Goal: Transaction & Acquisition: Book appointment/travel/reservation

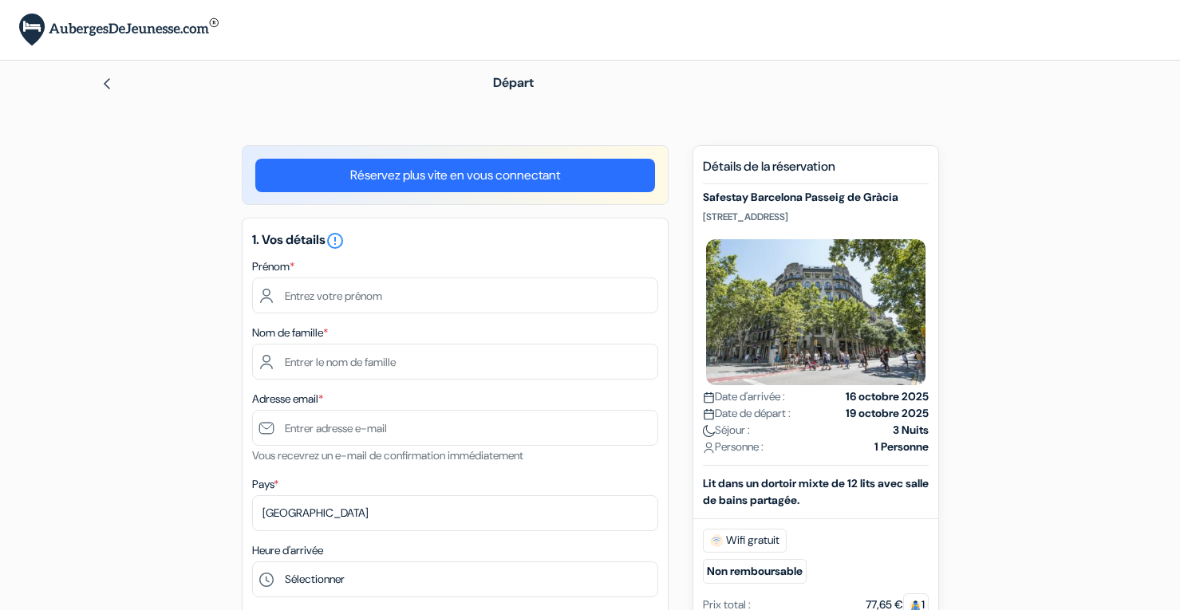
click at [423, 294] on input "text" at bounding box center [455, 296] width 406 height 36
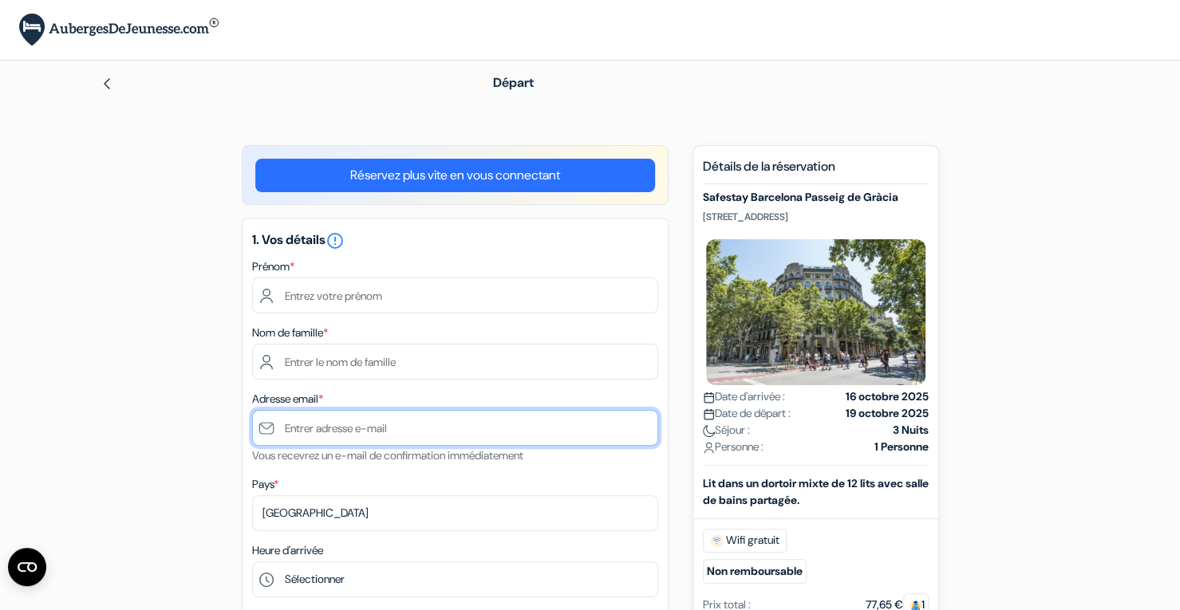
click at [324, 440] on input "text" at bounding box center [455, 428] width 406 height 36
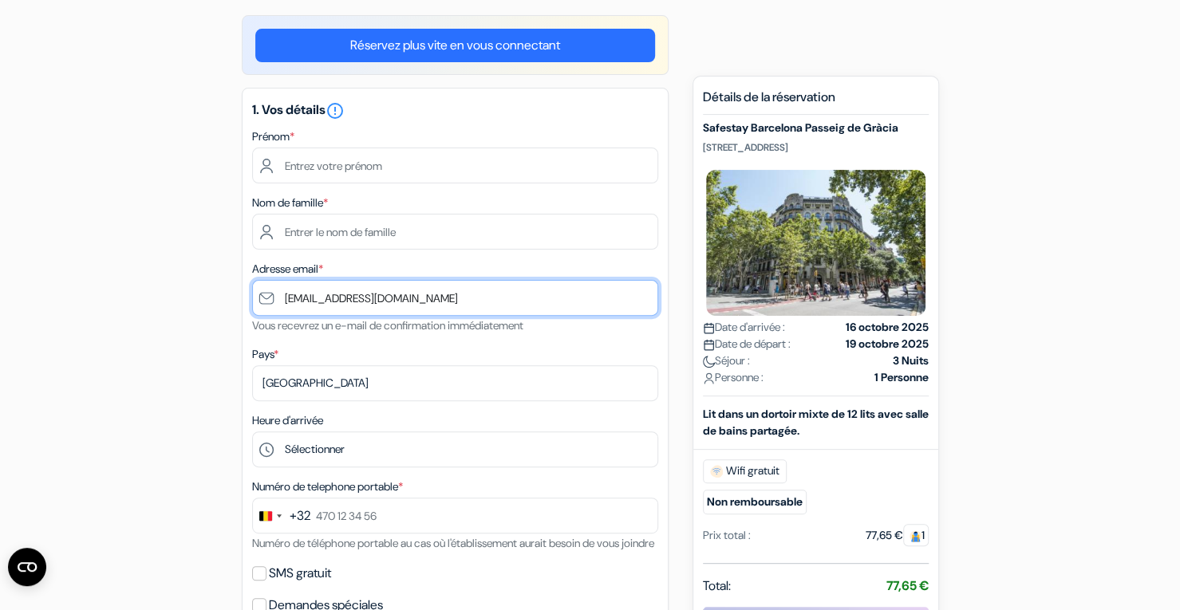
scroll to position [175, 0]
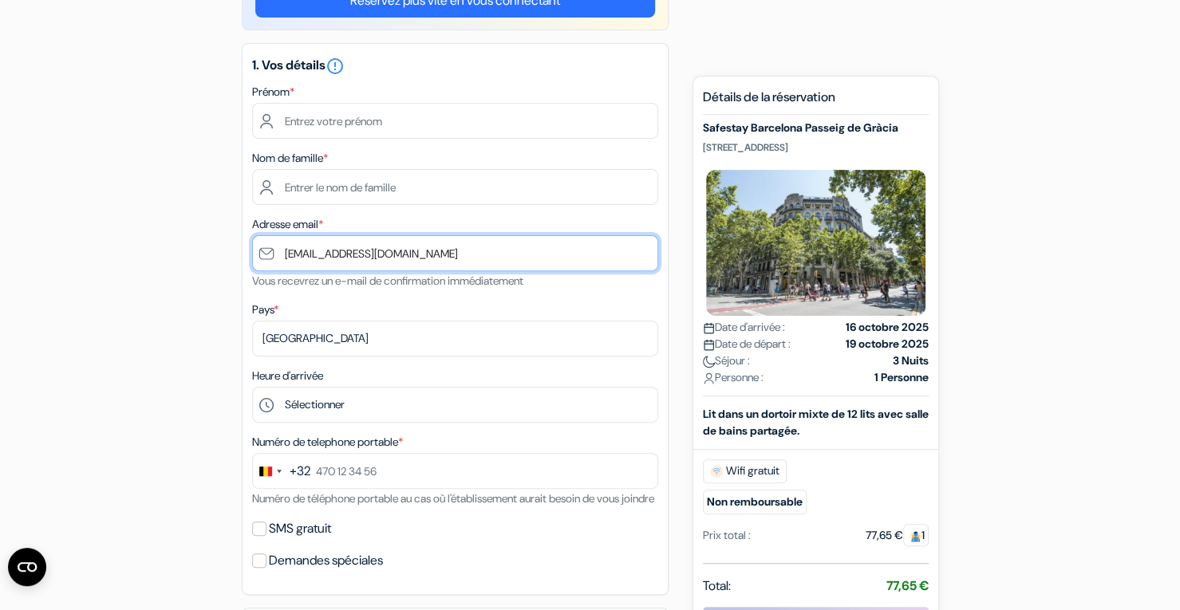
type input "[EMAIL_ADDRESS][DOMAIN_NAME]"
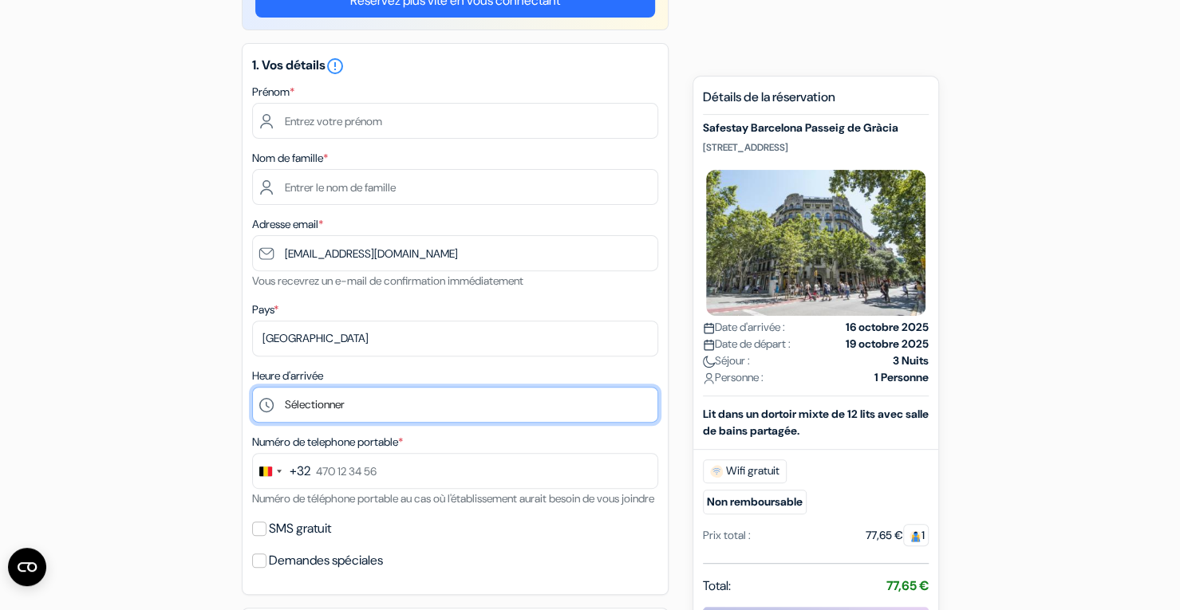
click at [346, 412] on select "Sélectionner 1:00 2:00 3:00 4:00 5:00 6:00 7:00 8:00 9:00 10:00 11:00 12:00 13:…" at bounding box center [455, 405] width 406 height 36
click at [415, 403] on select "Sélectionner 1:00 2:00 3:00 4:00 5:00 6:00 7:00 8:00 9:00 10:00 11:00 12:00 13:…" at bounding box center [455, 405] width 406 height 36
select select "16"
click at [252, 389] on select "Sélectionner 1:00 2:00 3:00 4:00 5:00 6:00 7:00 8:00 9:00 10:00 11:00 12:00 13:…" at bounding box center [455, 405] width 406 height 36
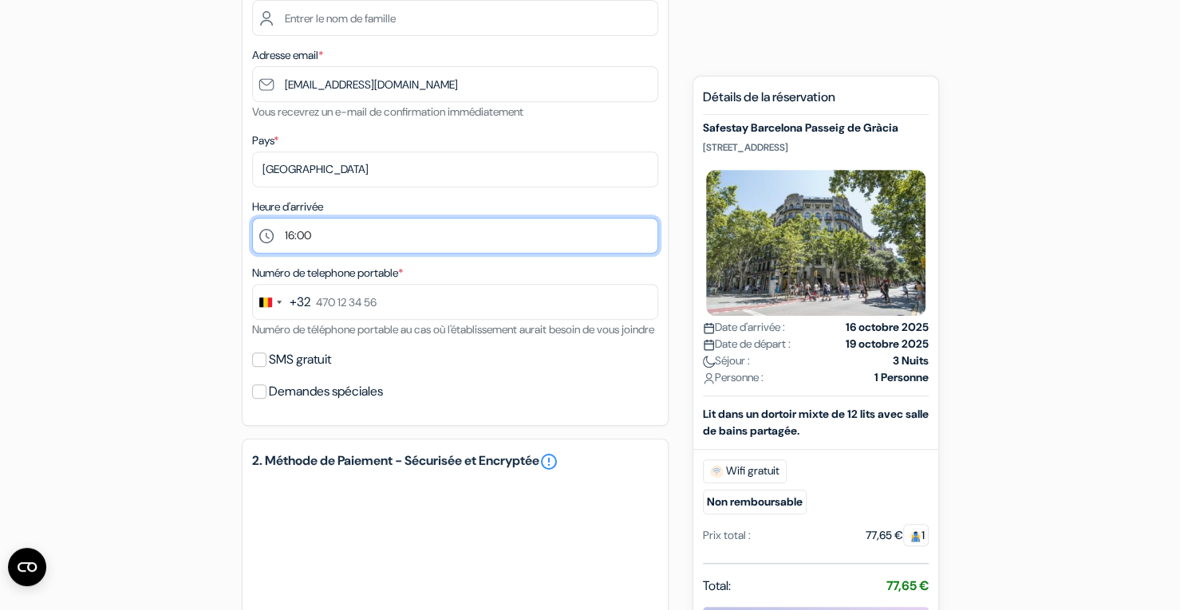
scroll to position [345, 0]
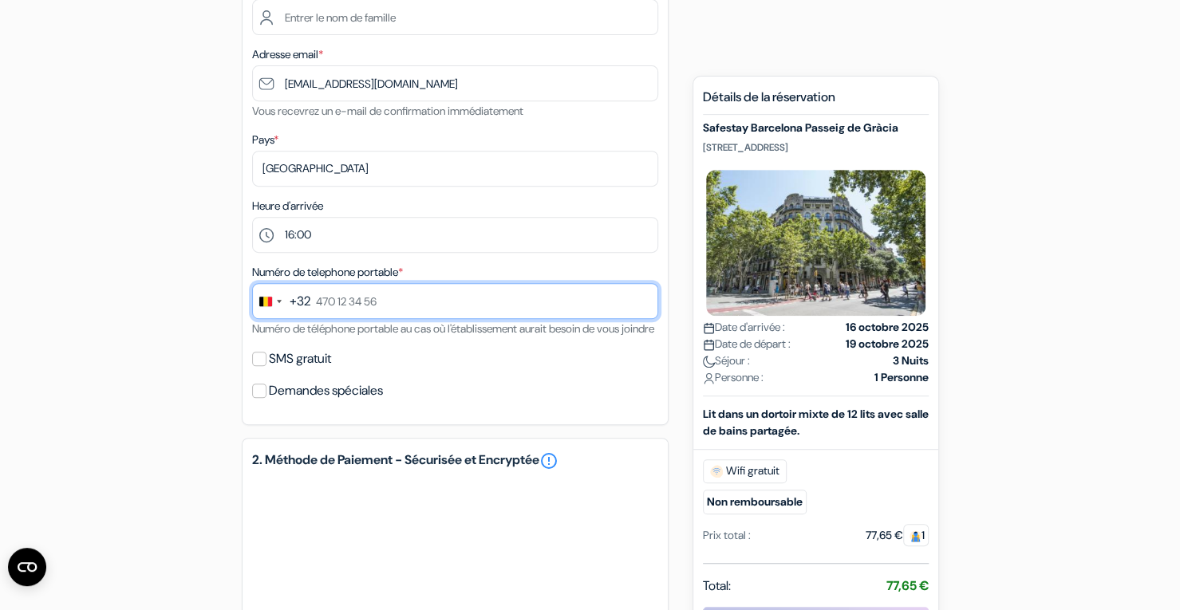
click at [369, 313] on input "text" at bounding box center [455, 301] width 406 height 36
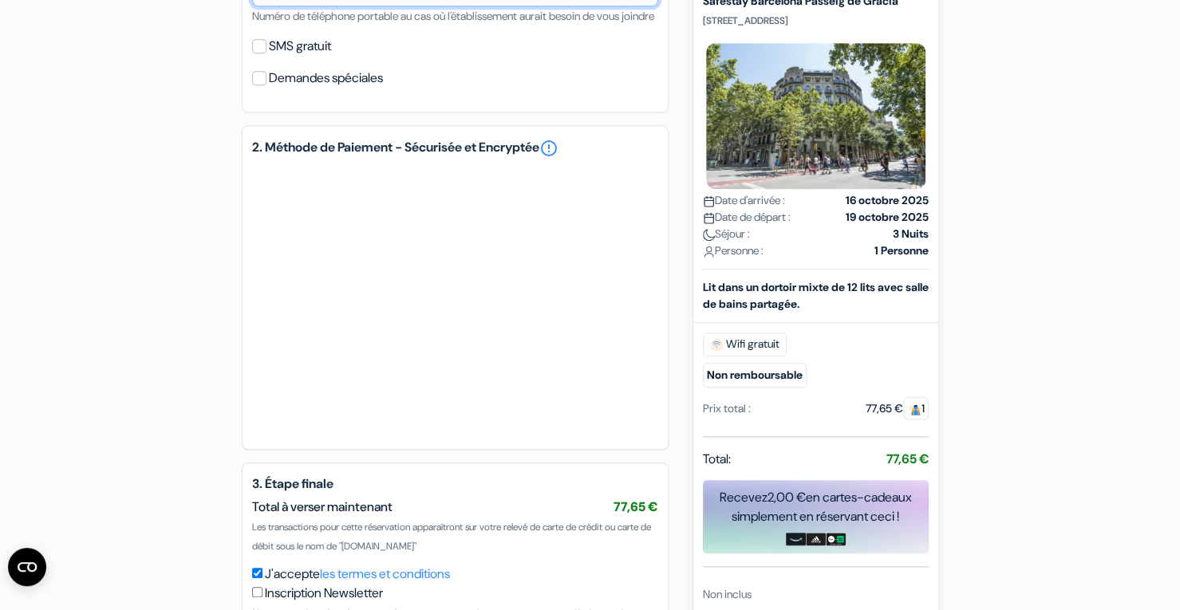
scroll to position [656, 0]
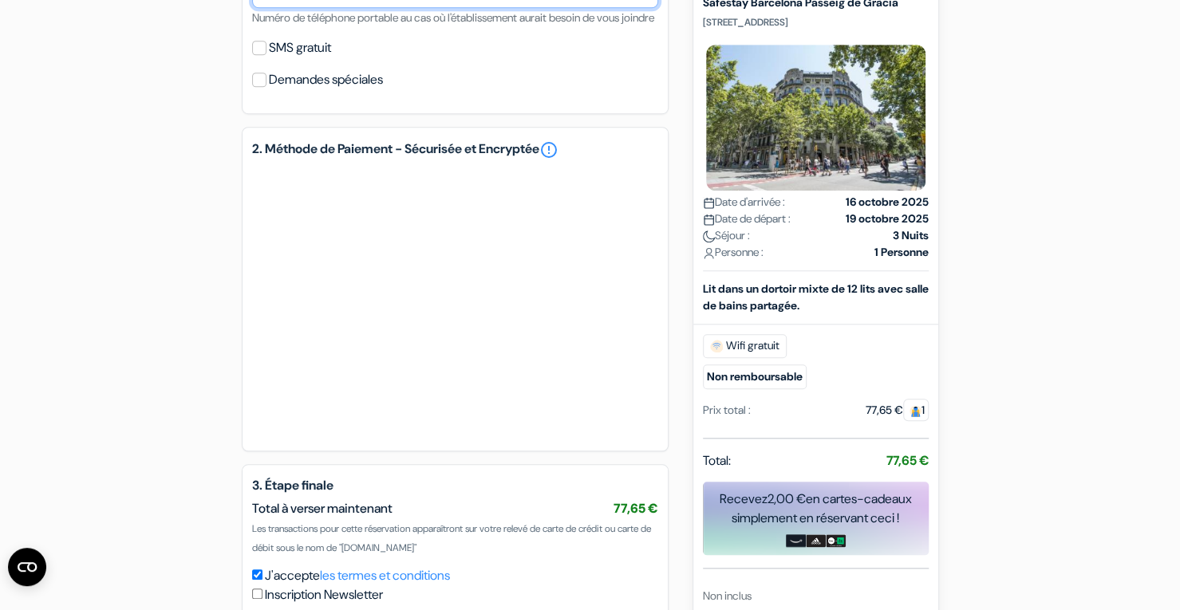
type input "492 40 63 18"
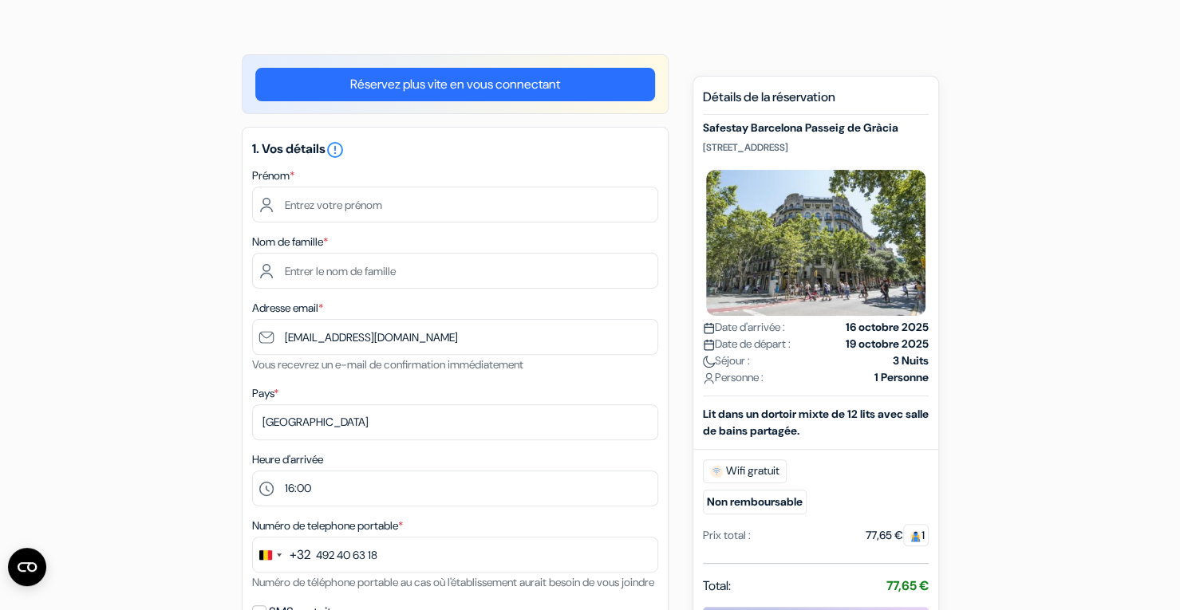
scroll to position [89, 0]
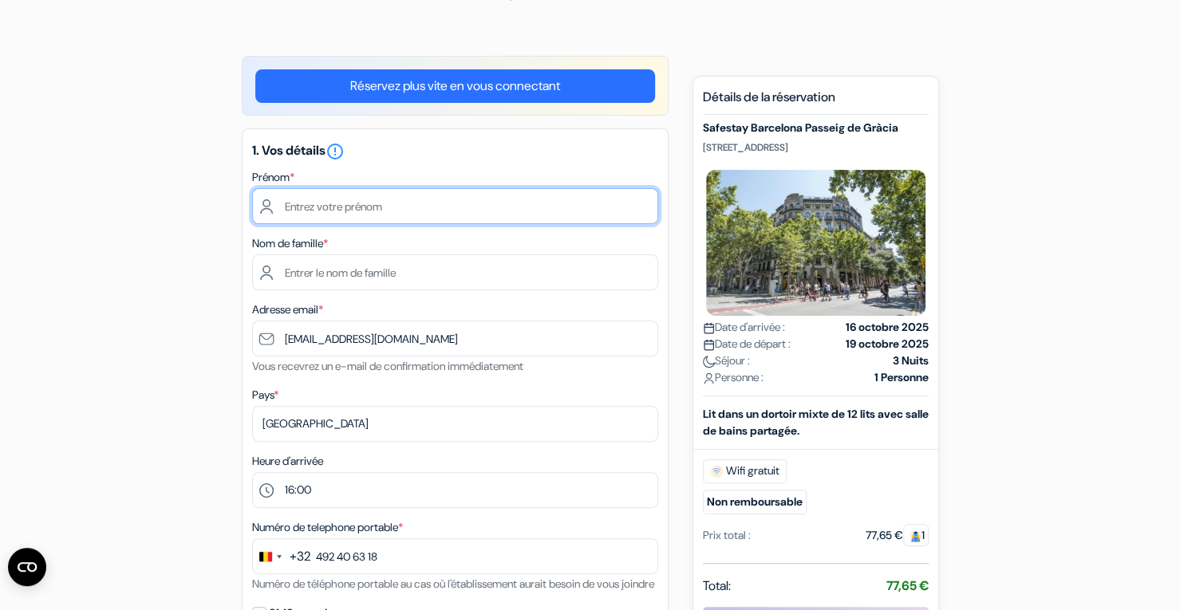
click at [364, 208] on input "text" at bounding box center [455, 206] width 406 height 36
type input "Louis"
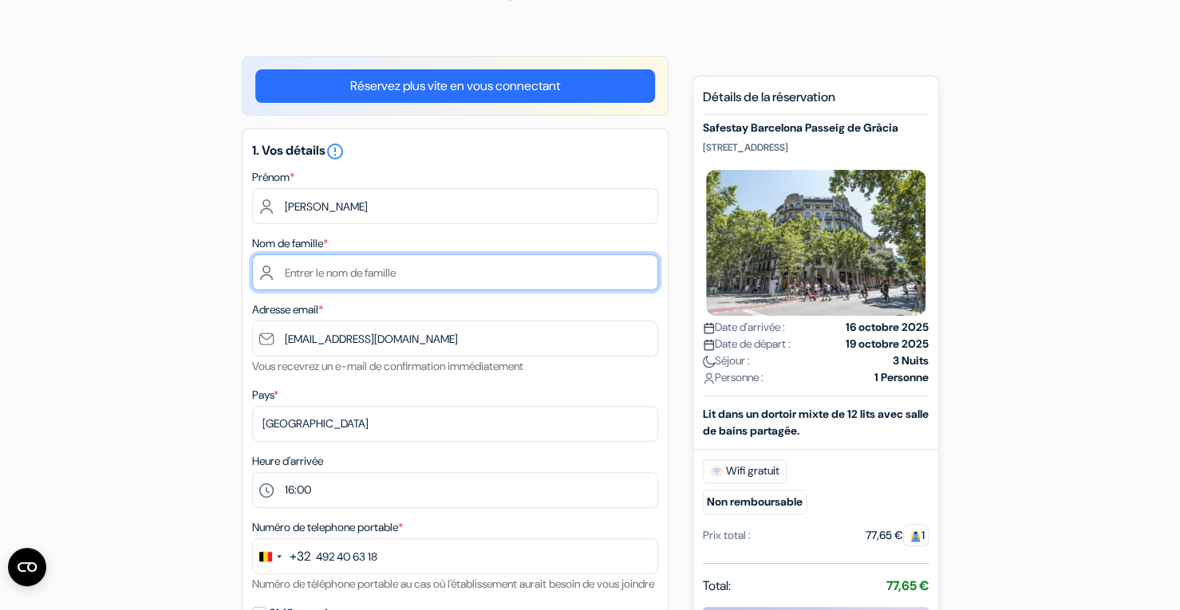
type input "Dubois"
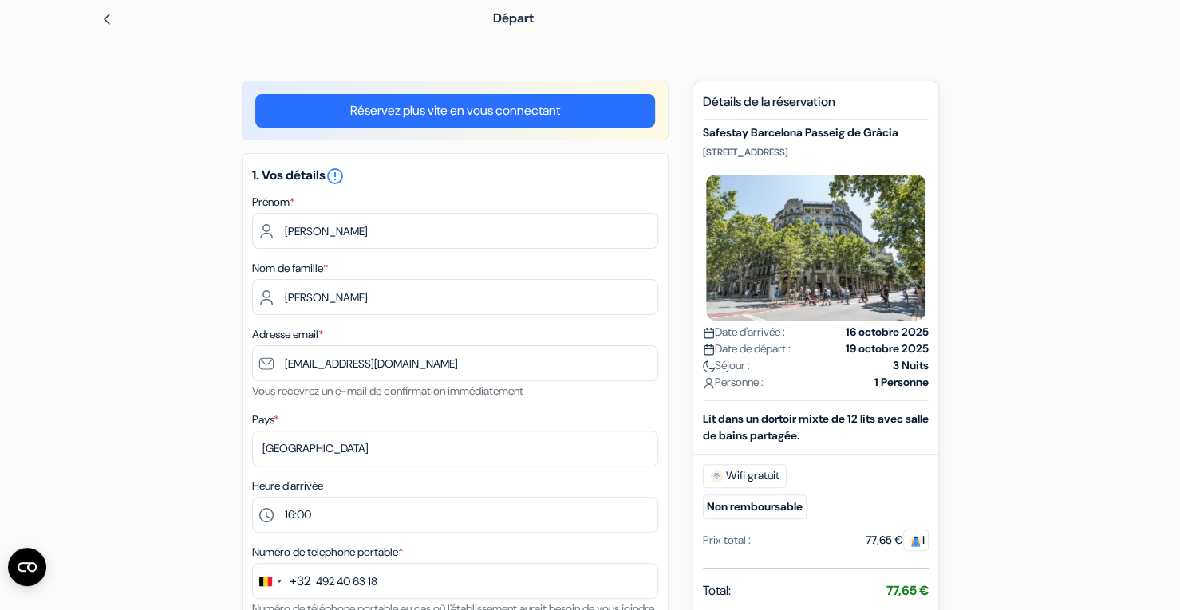
scroll to position [65, 0]
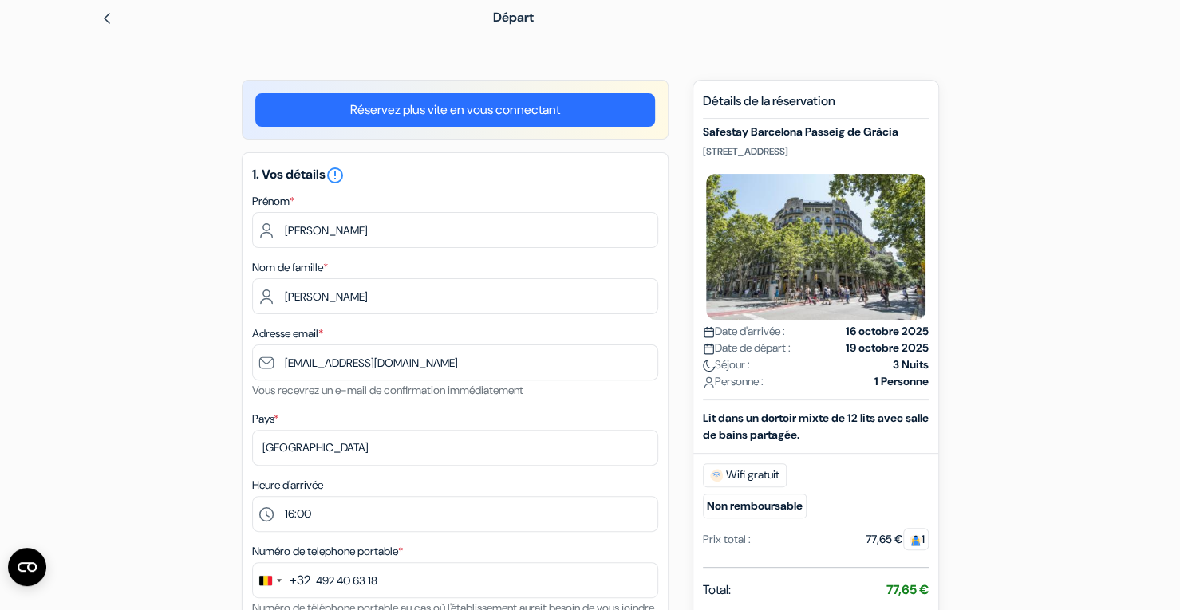
drag, startPoint x: 702, startPoint y: 151, endPoint x: 906, endPoint y: 148, distance: 203.5
click at [906, 148] on p "Passeig de Gràcia 33, Barcelone, Espagne" at bounding box center [816, 151] width 226 height 13
copy p "Passeig de Gràcia 33, Barcelone, Espagne"
click at [627, 251] on div "1. Vos détails error_outline Prénom * Louis Nom de famille * Dubois Adresse ema…" at bounding box center [455, 428] width 427 height 552
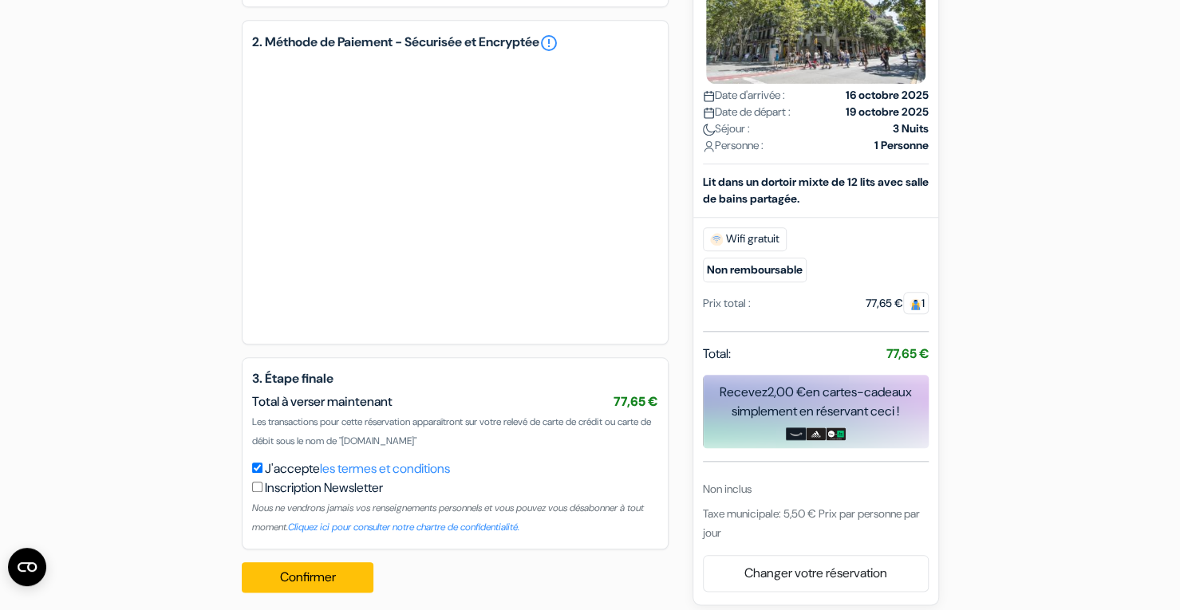
scroll to position [793, 0]
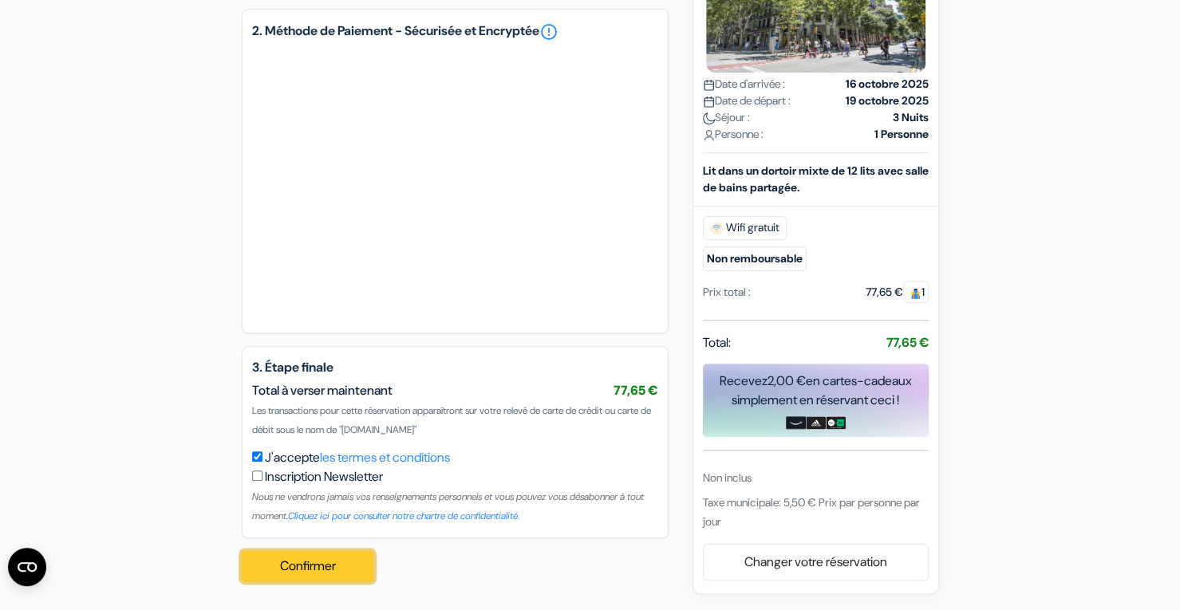
click at [326, 562] on button "Confirmer Loading..." at bounding box center [308, 566] width 132 height 30
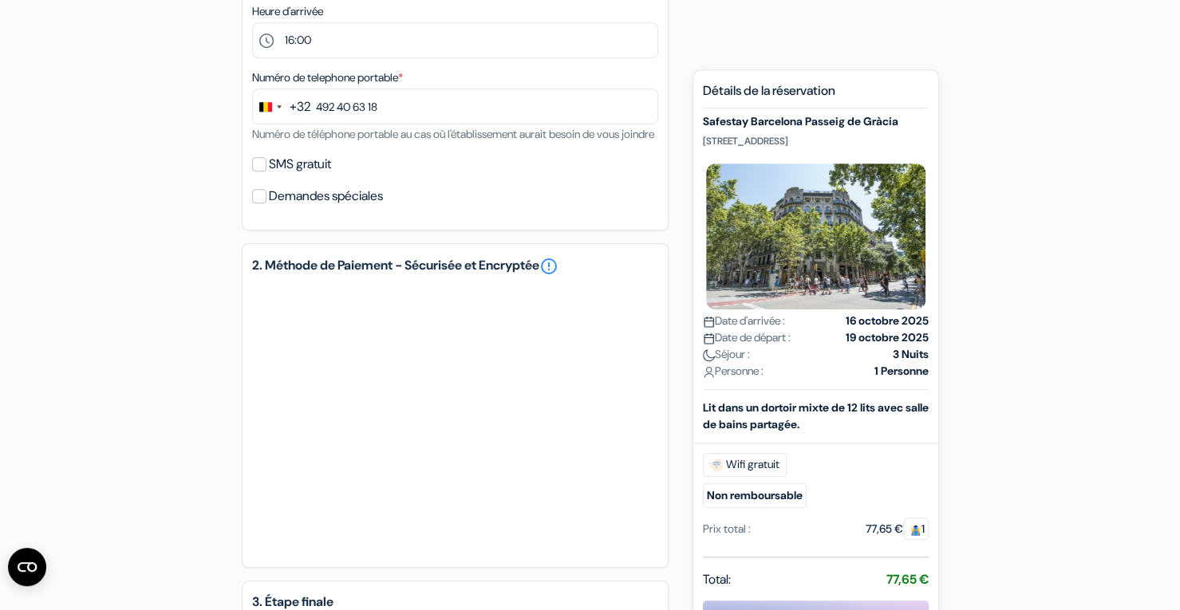
scroll to position [795, 0]
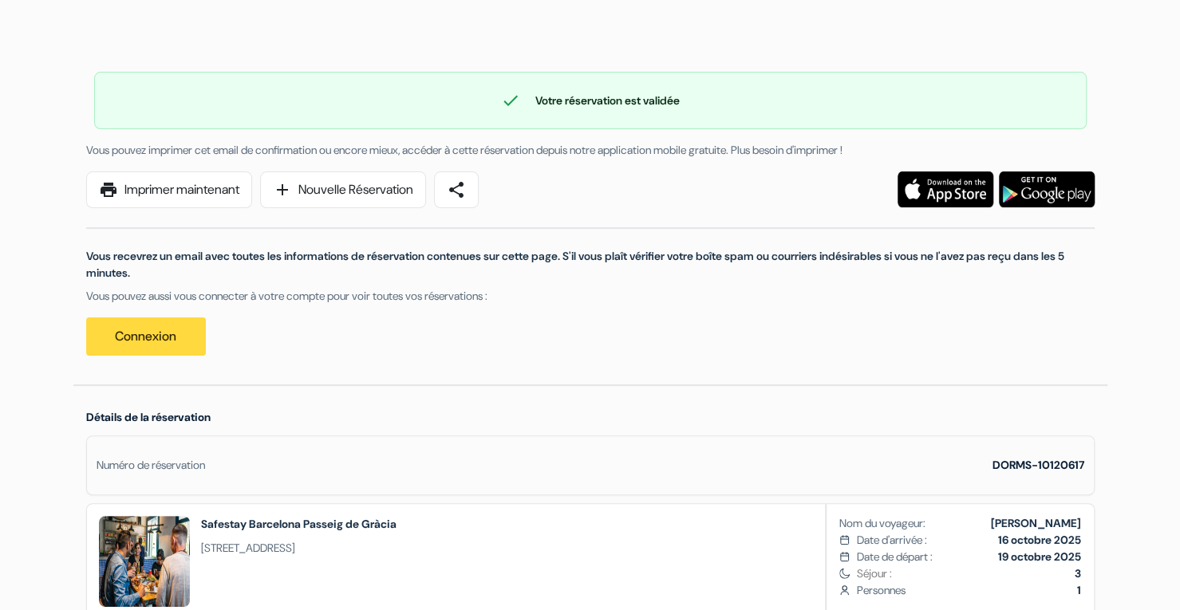
scroll to position [88, 0]
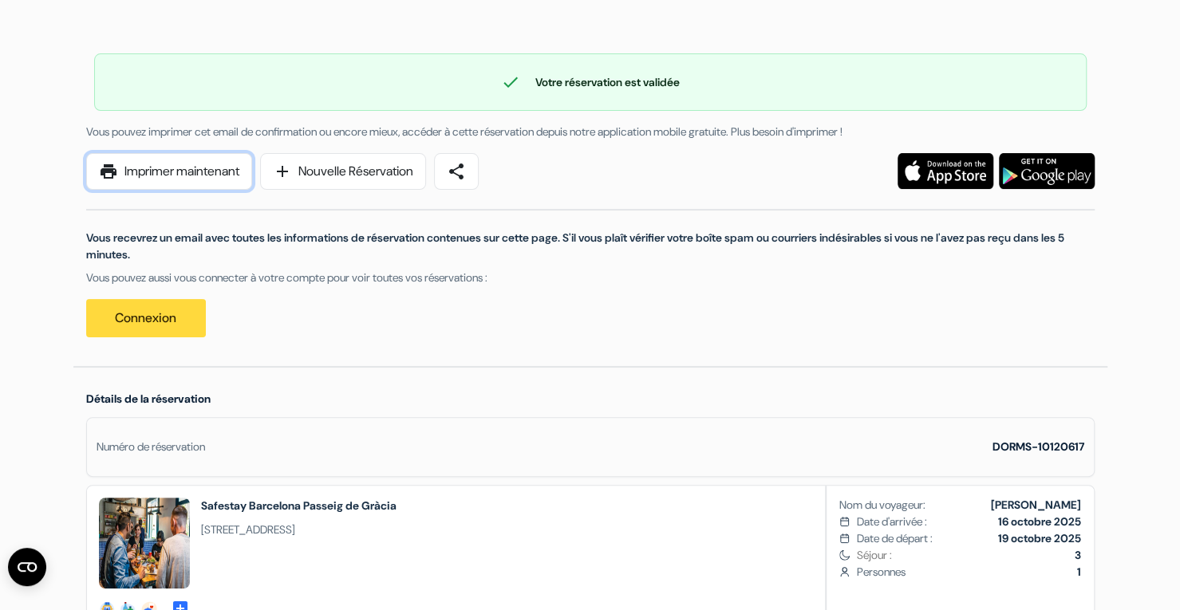
click at [175, 168] on link "print Imprimer maintenant" at bounding box center [169, 171] width 166 height 37
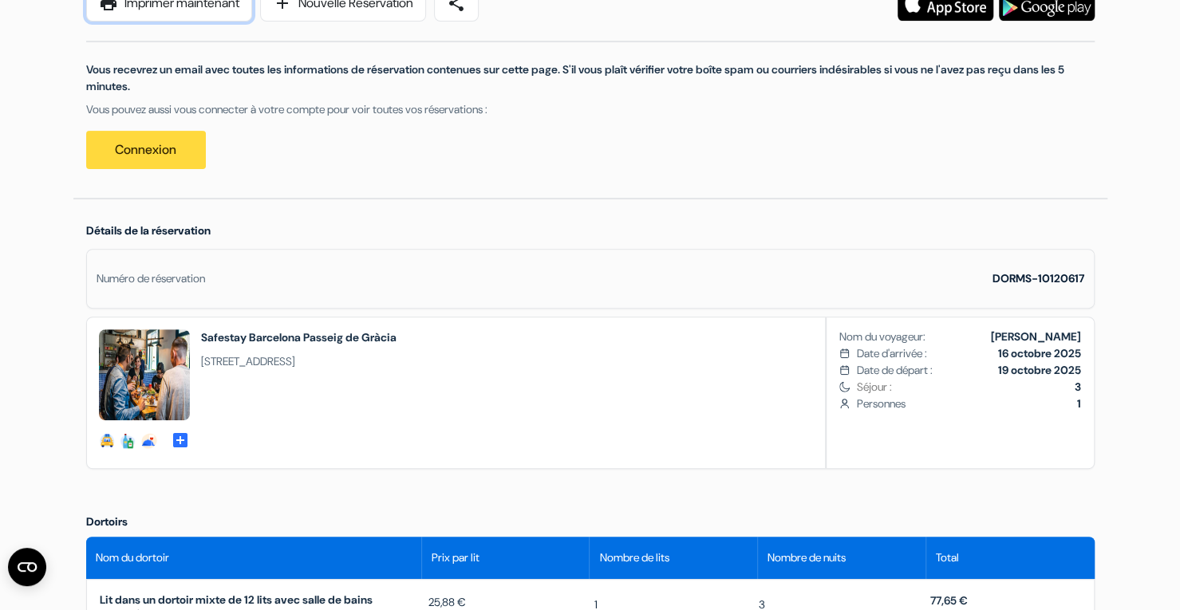
scroll to position [0, 0]
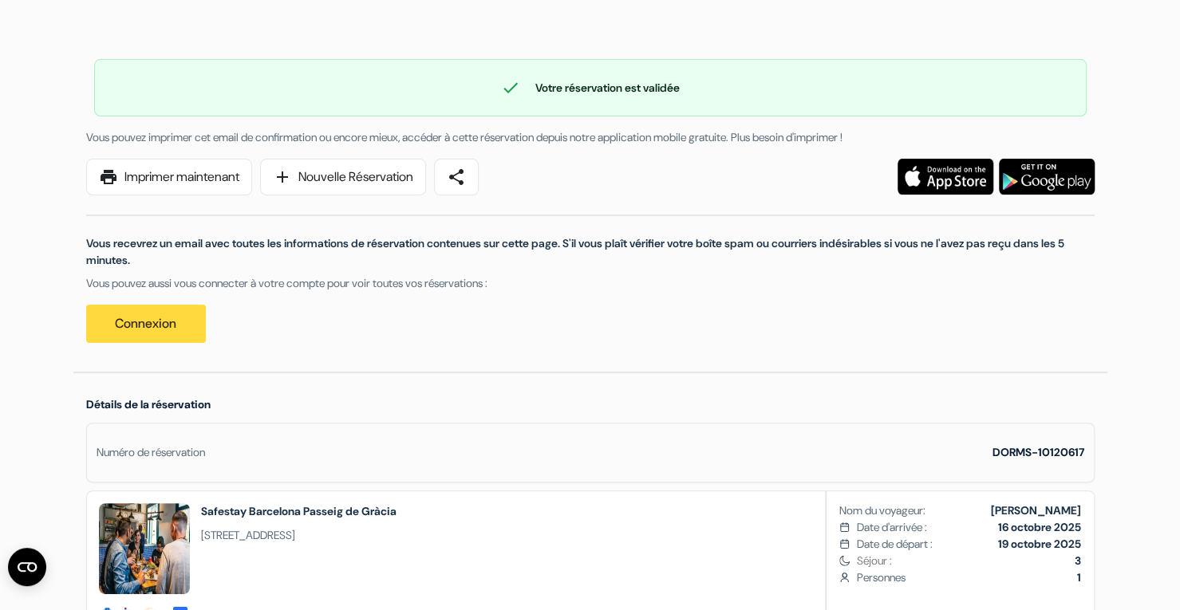
scroll to position [79, 0]
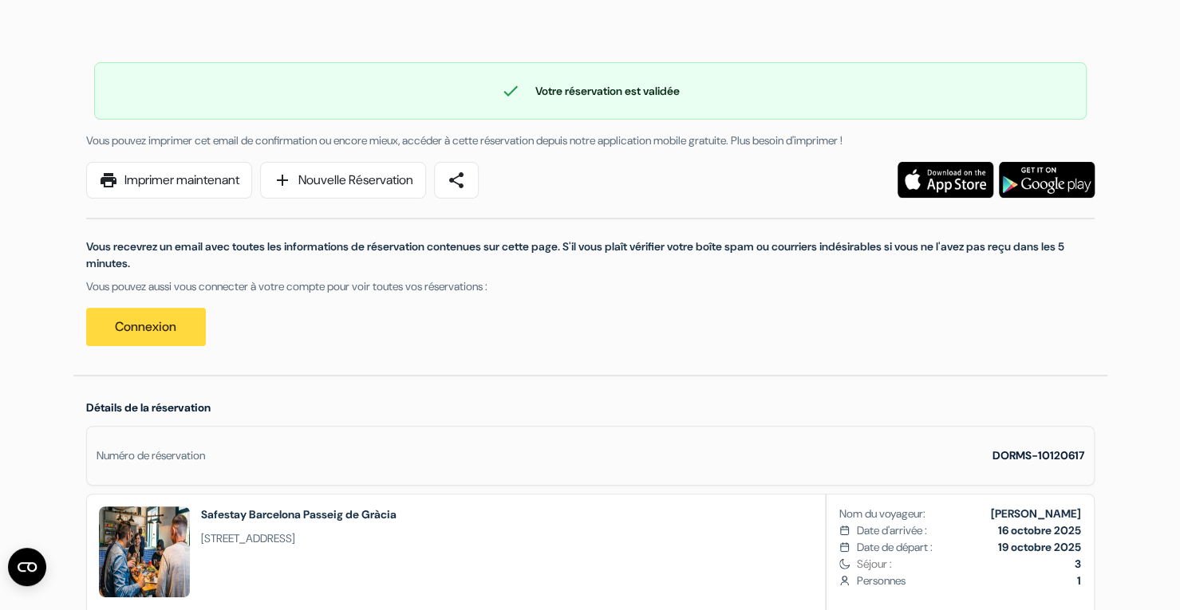
click at [131, 199] on div "Vous recevrez un email avec toutes les informations de réservation contenues su…" at bounding box center [591, 273] width 1028 height 148
click at [172, 180] on link "print Imprimer maintenant" at bounding box center [169, 180] width 166 height 37
